Goal: Book appointment/travel/reservation

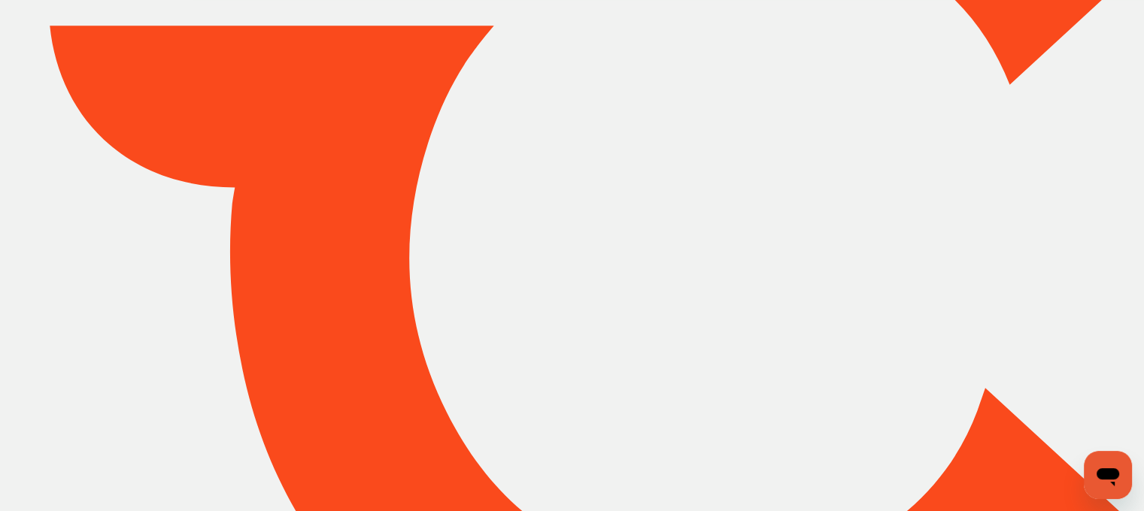
click at [1124, 419] on div at bounding box center [572, 255] width 1144 height 991
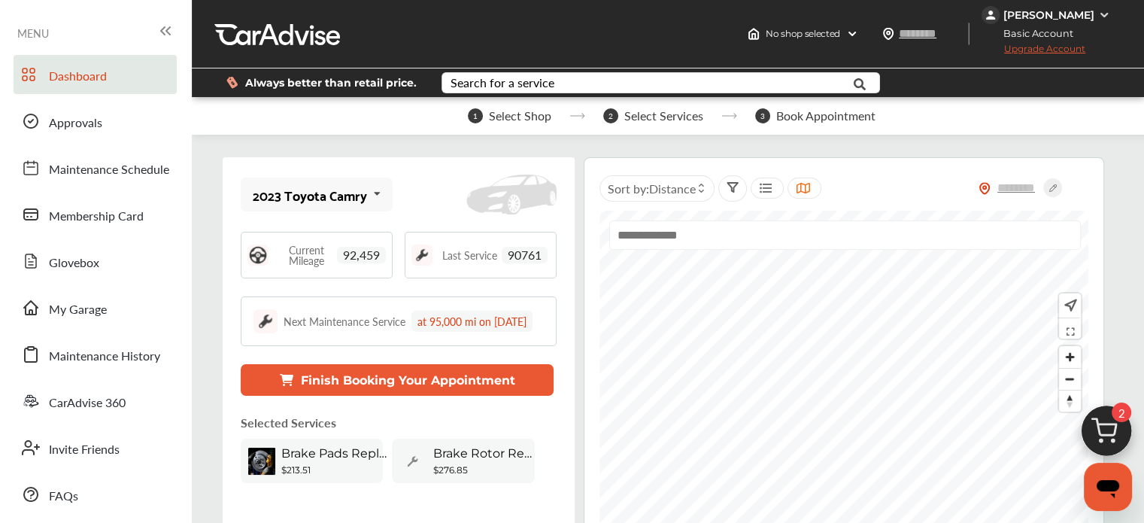
click at [1096, 426] on img at bounding box center [1106, 435] width 72 height 72
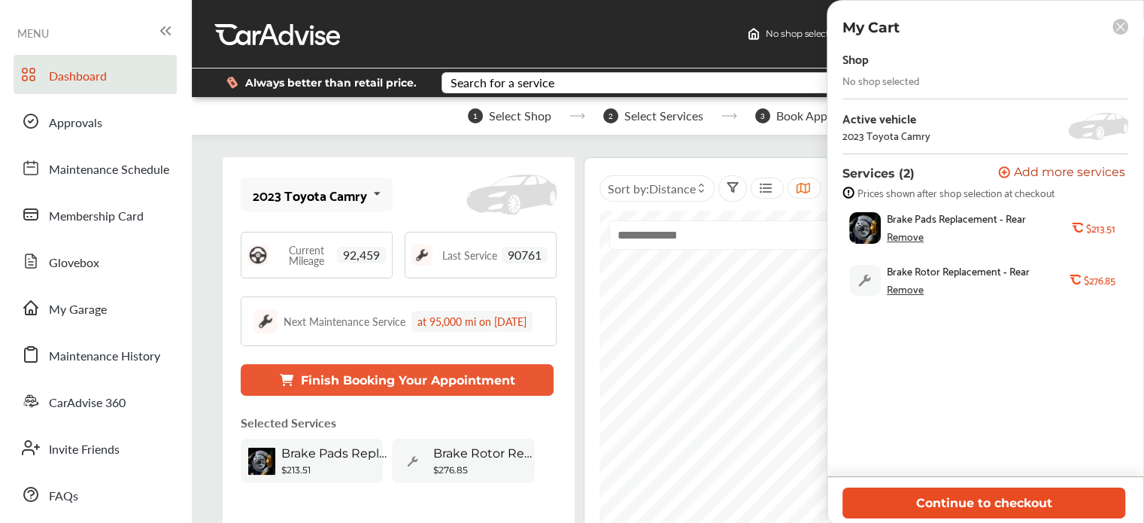
click at [975, 502] on button "Continue to checkout" at bounding box center [983, 502] width 283 height 31
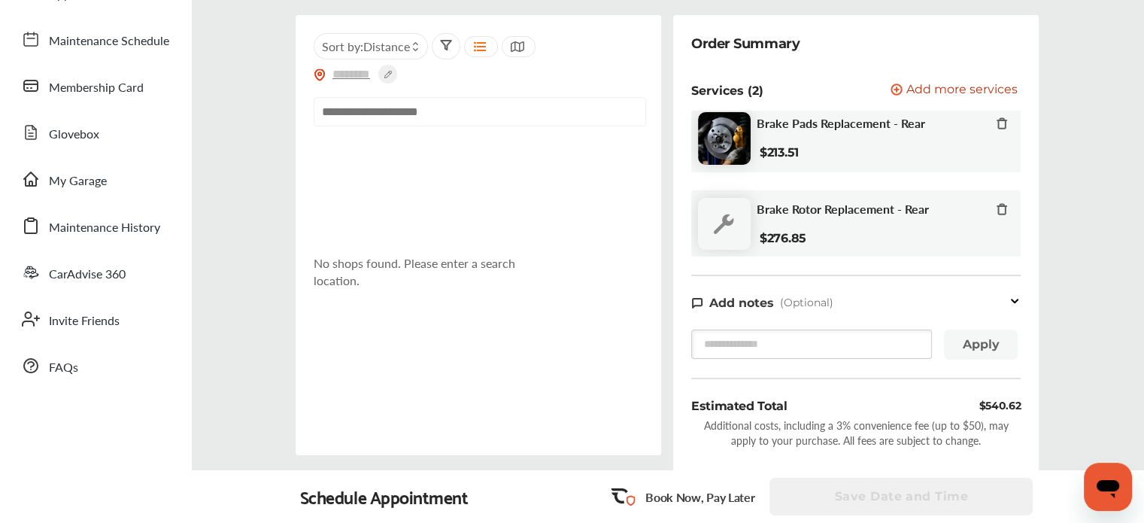
scroll to position [128, 0]
click at [367, 106] on input "text" at bounding box center [480, 112] width 332 height 29
paste input "**********"
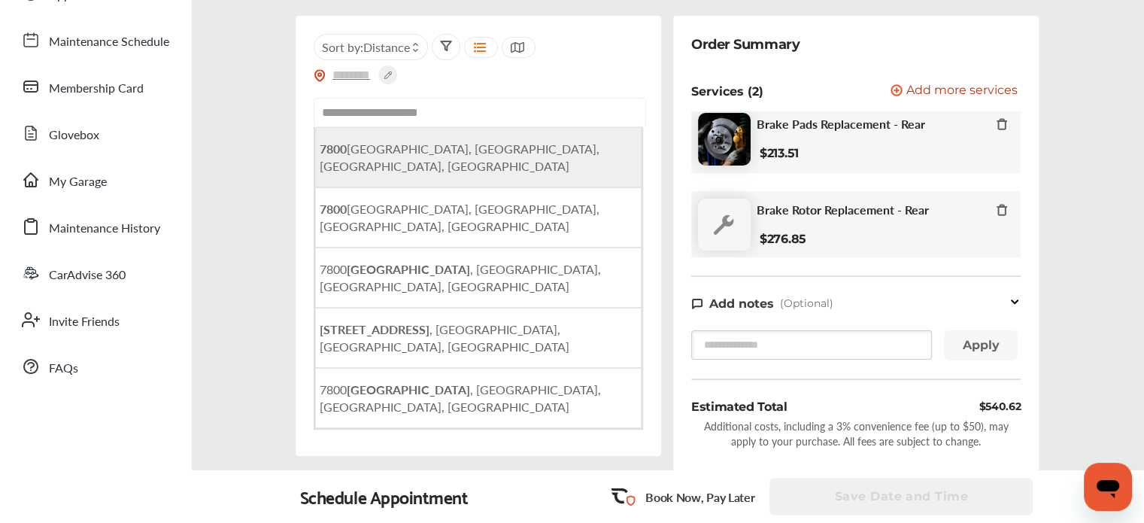
click at [392, 152] on span "[STREET_ADDRESS]" at bounding box center [460, 157] width 280 height 35
type input "**********"
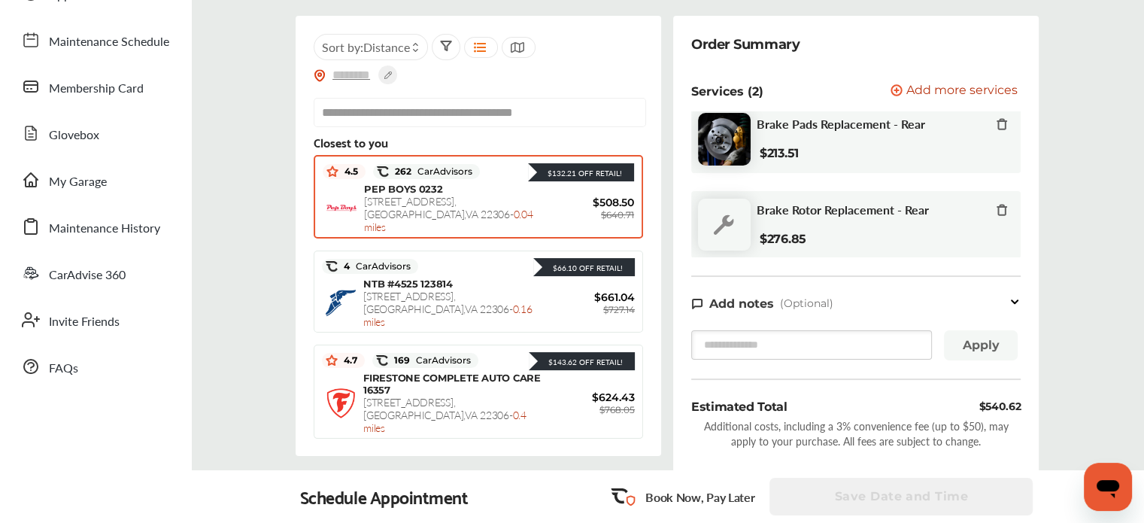
click at [473, 205] on span "[STREET_ADDRESS] - 0.04 miles" at bounding box center [448, 213] width 168 height 41
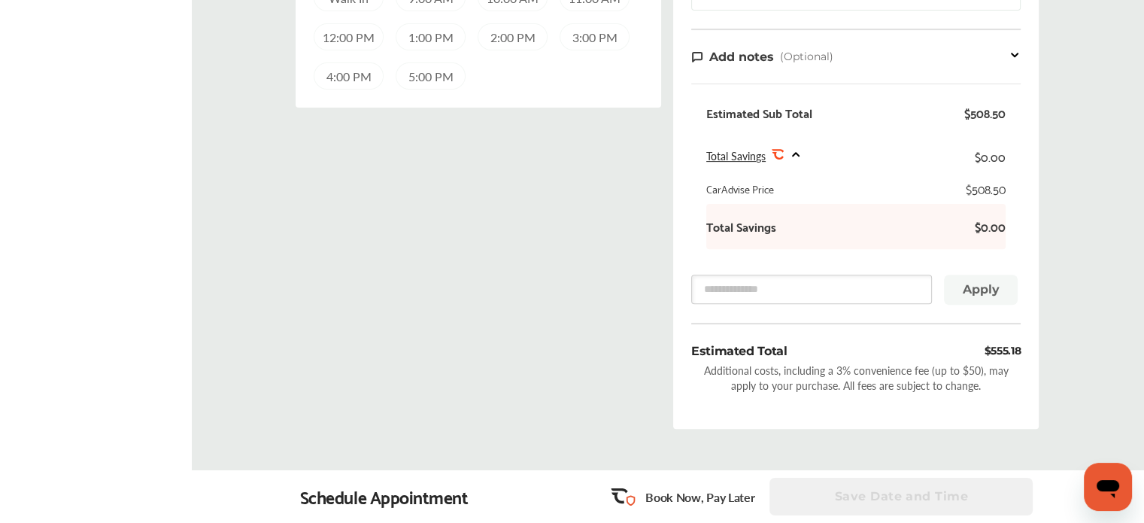
scroll to position [559, 0]
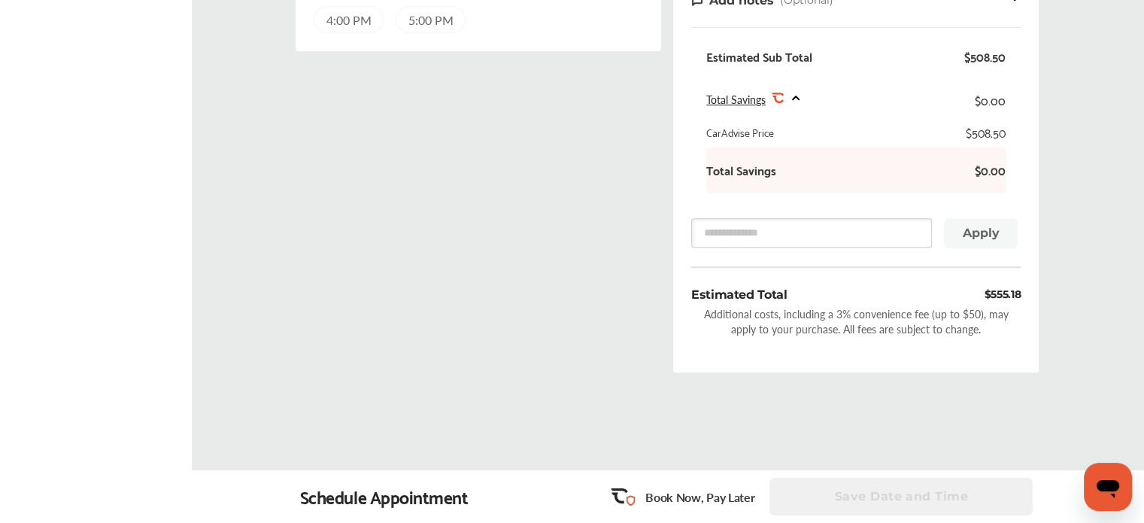
drag, startPoint x: 1024, startPoint y: 299, endPoint x: 979, endPoint y: 288, distance: 46.3
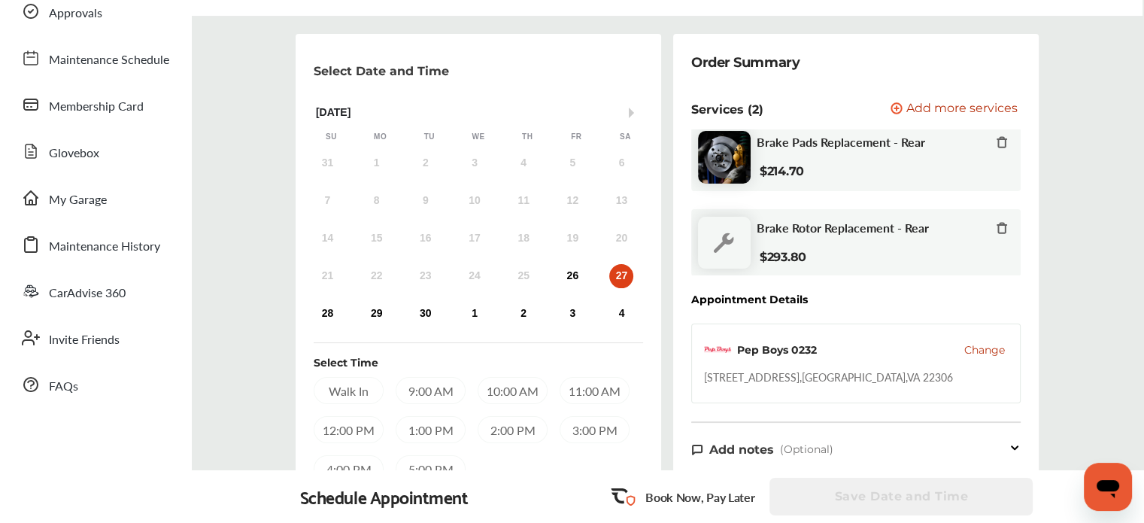
scroll to position [114, 0]
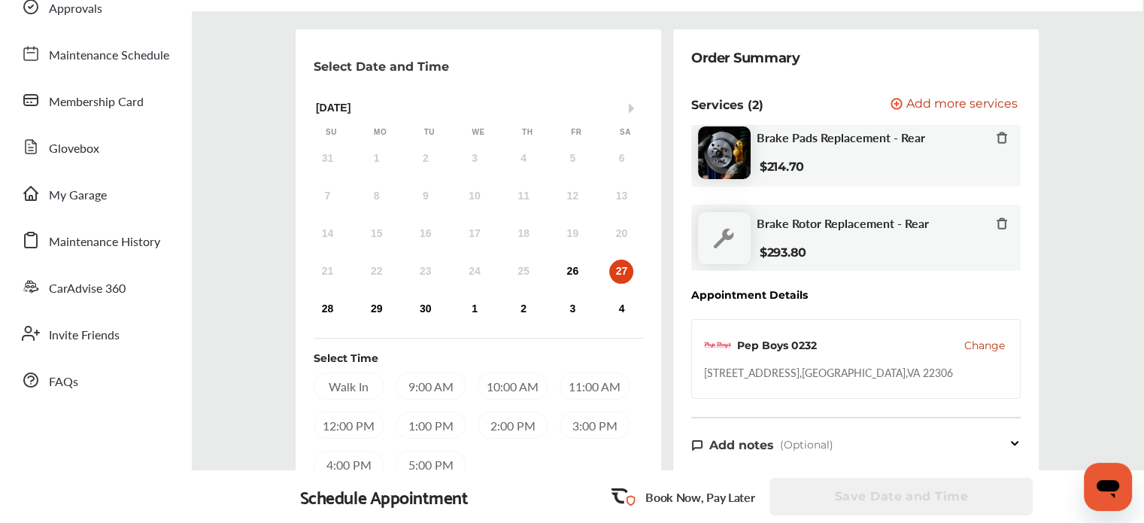
click at [894, 384] on div "Pep Boys 0232 Change [STREET_ADDRESS]" at bounding box center [855, 359] width 329 height 80
copy div "[STREET_ADDRESS]"
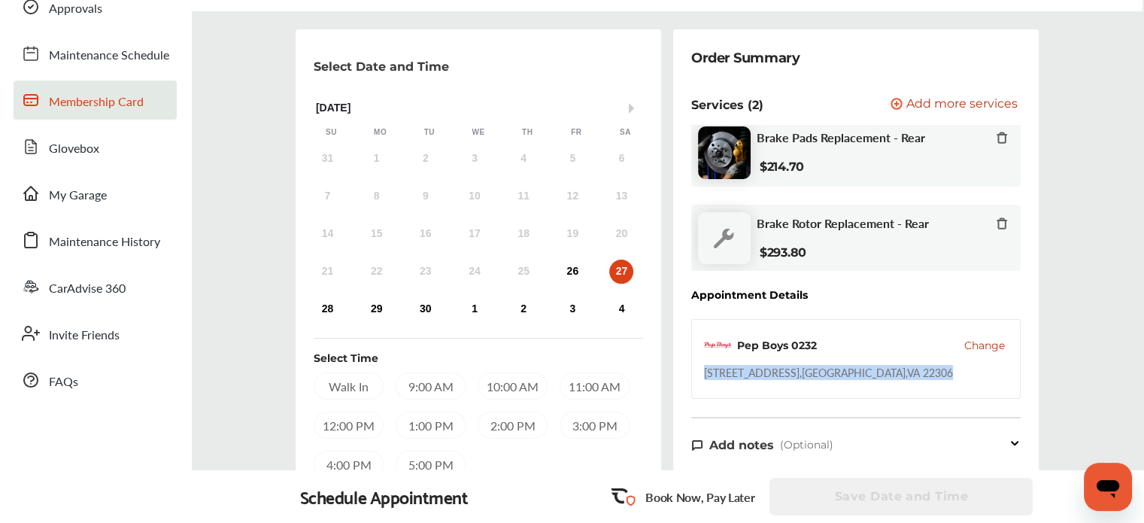
scroll to position [0, 0]
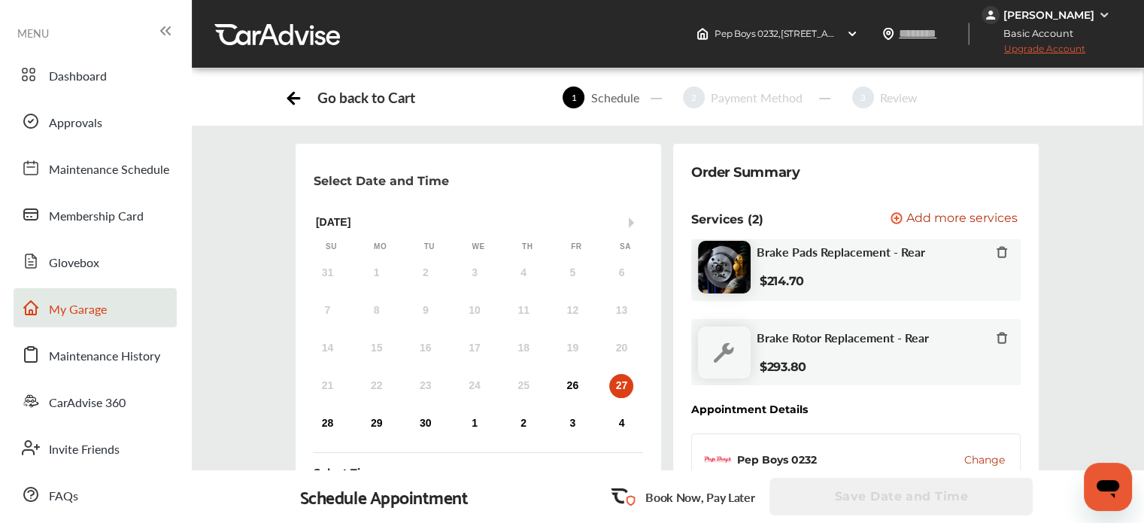
click at [100, 299] on link "My Garage" at bounding box center [95, 307] width 163 height 39
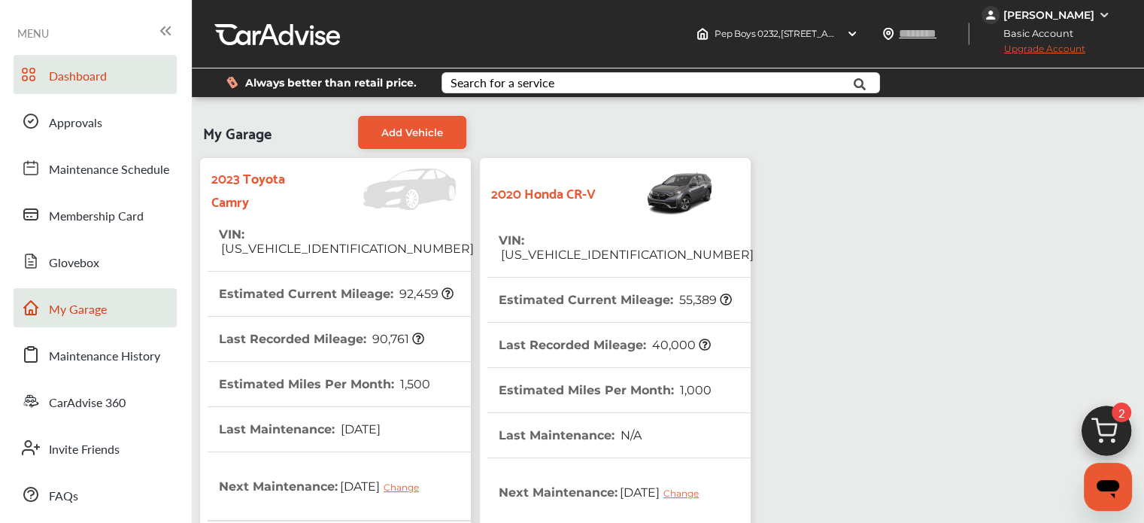
click at [77, 86] on span "Dashboard" at bounding box center [78, 77] width 58 height 20
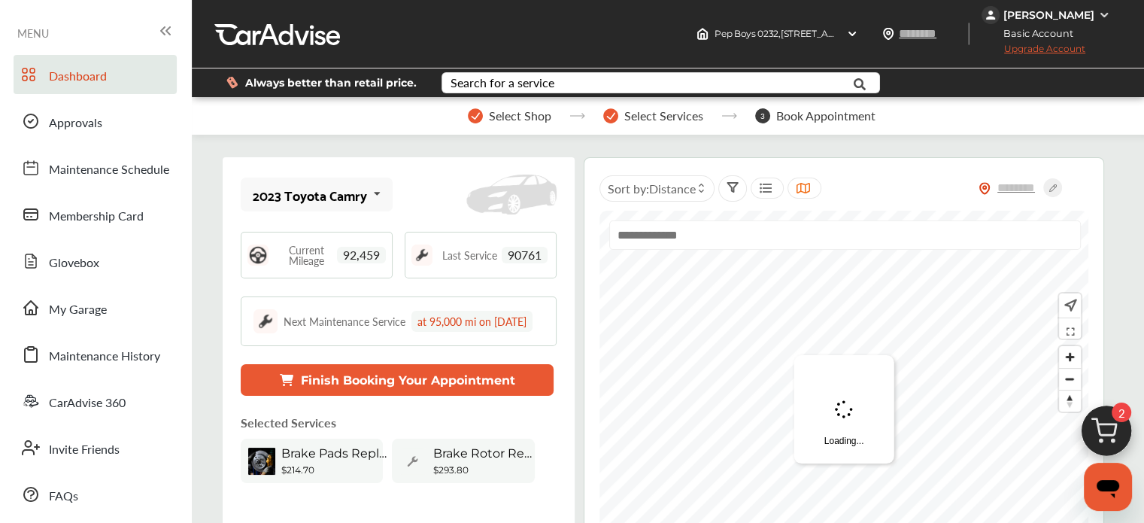
click at [1078, 434] on img at bounding box center [1106, 435] width 72 height 72
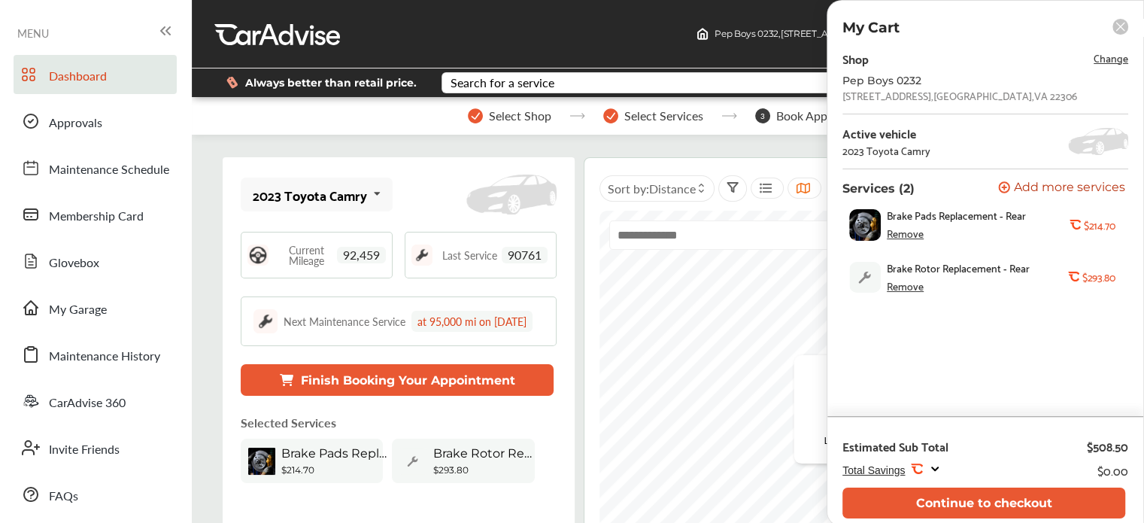
click at [972, 486] on div "Total Savings .st0{fill:#FA4A1C;} $0.00" at bounding box center [985, 474] width 286 height 28
click at [965, 508] on button "Continue to checkout" at bounding box center [983, 502] width 283 height 31
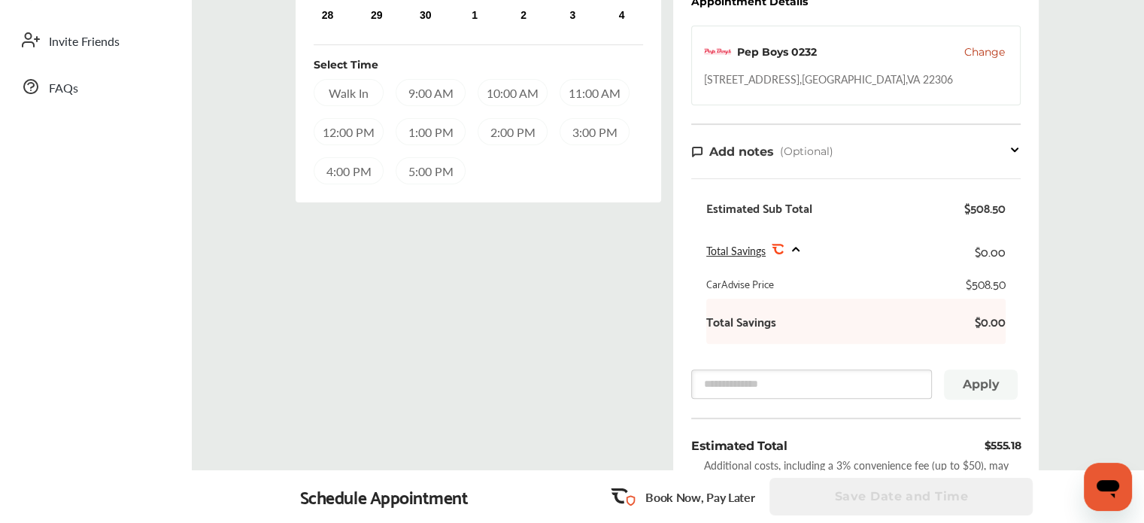
scroll to position [423, 0]
